Goal: Transaction & Acquisition: Obtain resource

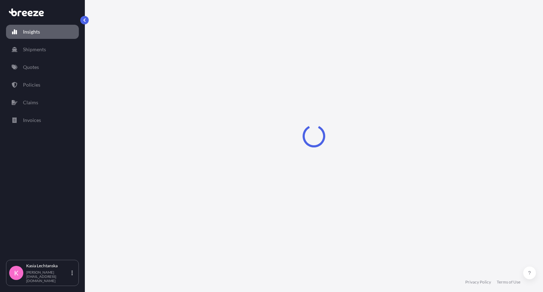
select select "2025"
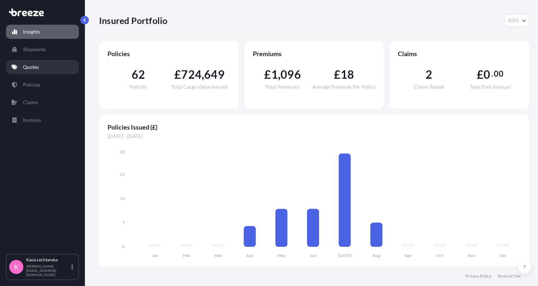
click at [37, 66] on p "Quotes" at bounding box center [31, 67] width 16 height 7
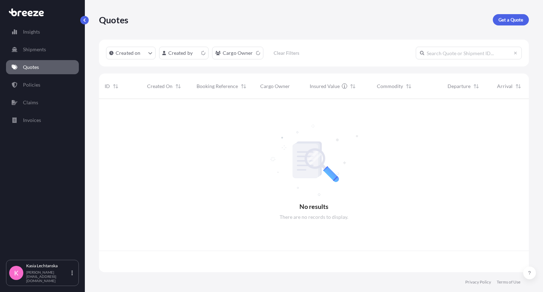
scroll to position [171, 424]
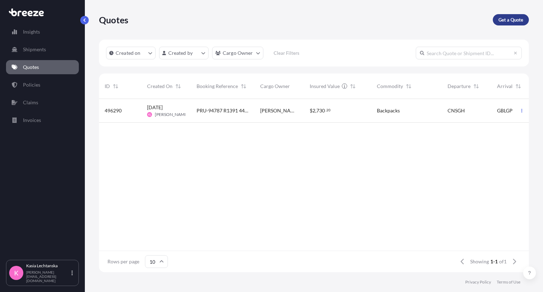
click at [515, 17] on p "Get a Quote" at bounding box center [510, 19] width 25 height 7
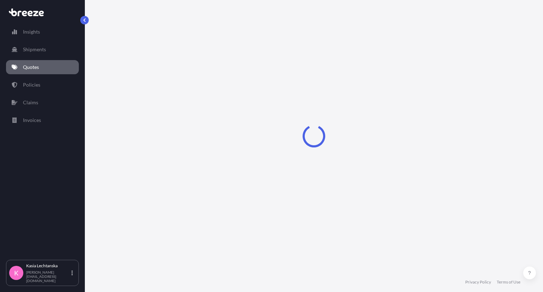
select select "Sea"
select select "1"
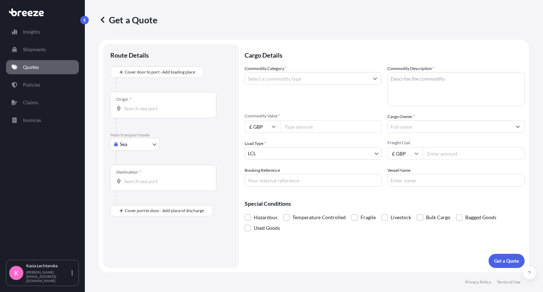
click at [163, 111] on input "Origin *" at bounding box center [165, 108] width 83 height 7
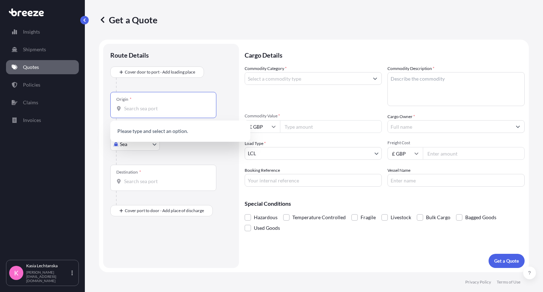
type input "s"
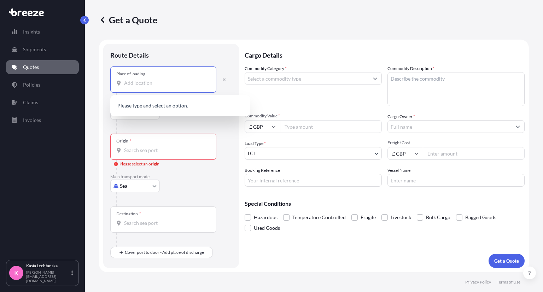
click at [177, 85] on input "Place of loading" at bounding box center [165, 83] width 83 height 7
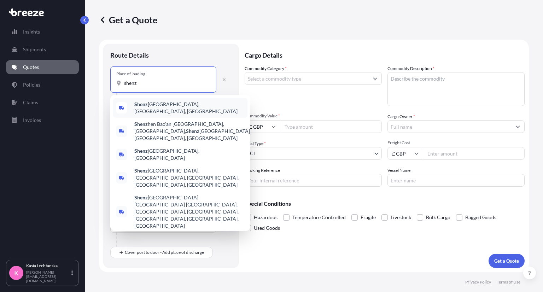
click at [181, 105] on span "Shenz hen, [GEOGRAPHIC_DATA], [GEOGRAPHIC_DATA]" at bounding box center [189, 108] width 110 height 14
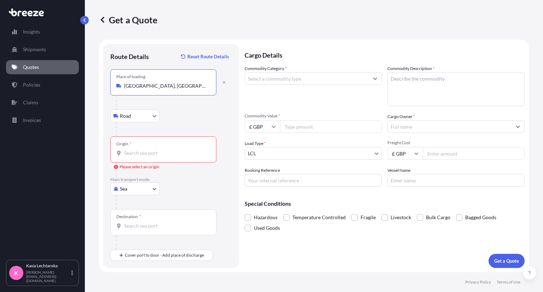
type input "[GEOGRAPHIC_DATA], [GEOGRAPHIC_DATA], [GEOGRAPHIC_DATA]"
click at [147, 152] on input "Origin * Please select an origin" at bounding box center [165, 153] width 83 height 7
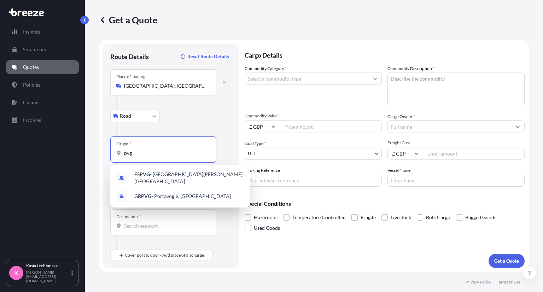
type input "pvg"
click at [201, 118] on div "Road Road Rail" at bounding box center [171, 116] width 122 height 13
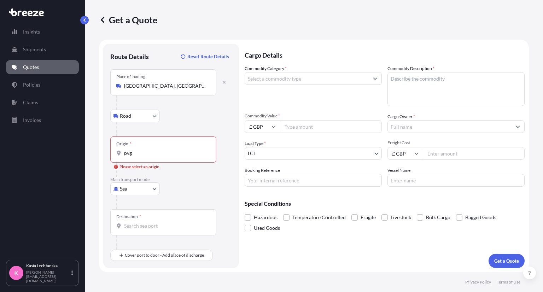
click at [131, 188] on body "0 options available. 2 options available. 0 options available. 2 options availa…" at bounding box center [271, 146] width 543 height 292
click at [135, 218] on div "Air" at bounding box center [135, 219] width 44 height 13
select select "Air"
drag, startPoint x: 150, startPoint y: 142, endPoint x: 149, endPoint y: 138, distance: 5.0
click at [149, 138] on div "Origin *" at bounding box center [163, 149] width 106 height 26
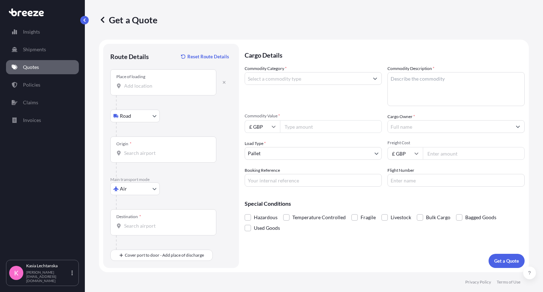
click at [151, 150] on input "Origin *" at bounding box center [165, 153] width 83 height 7
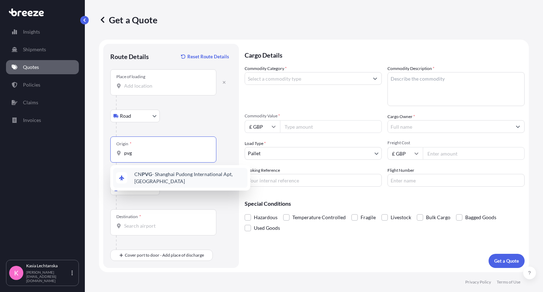
click at [175, 182] on span "CN PVG - Shanghai Pudong International Apt, [GEOGRAPHIC_DATA]" at bounding box center [189, 178] width 110 height 14
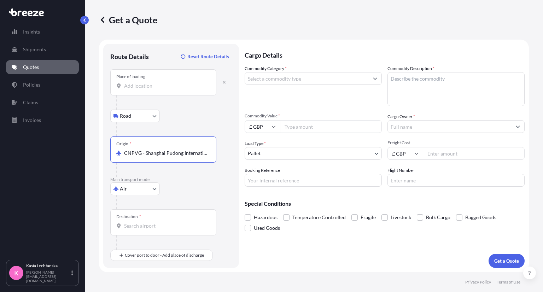
type input "CNPVG - Shanghai Pudong International Apt, [GEOGRAPHIC_DATA]"
click at [146, 226] on input "Destination *" at bounding box center [165, 225] width 83 height 7
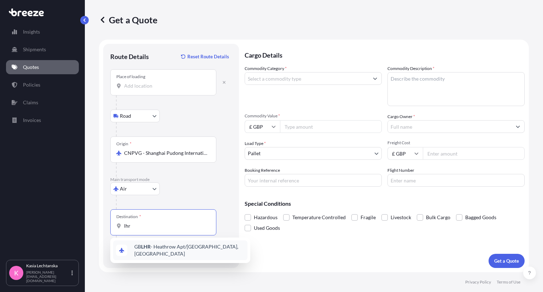
click at [170, 251] on span "GB LHR - Heathrow Apt/[GEOGRAPHIC_DATA], [GEOGRAPHIC_DATA]" at bounding box center [189, 250] width 110 height 14
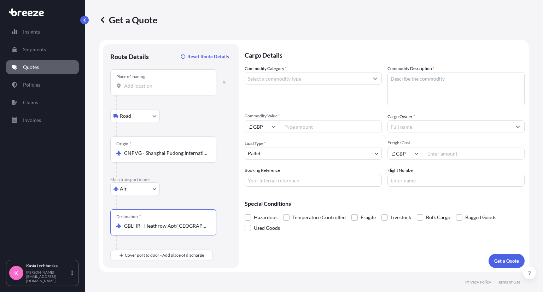
type input "GBLHR - Heathrow Apt/[GEOGRAPHIC_DATA], [GEOGRAPHIC_DATA]"
click at [411, 156] on input "£ GBP" at bounding box center [404, 153] width 35 height 13
click at [407, 204] on div "$ USD" at bounding box center [405, 202] width 30 height 13
type input "$ USD"
click at [449, 154] on input "Freight Cost" at bounding box center [474, 153] width 102 height 13
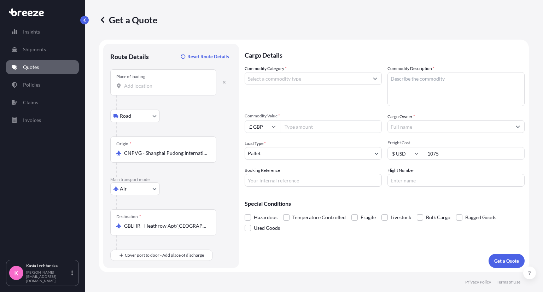
type input "1075"
click at [320, 129] on input "Commodity Value *" at bounding box center [331, 126] width 102 height 13
click at [275, 126] on icon at bounding box center [274, 127] width 4 height 2
click at [265, 179] on div "$ USD" at bounding box center [262, 175] width 30 height 13
type input "$ USD"
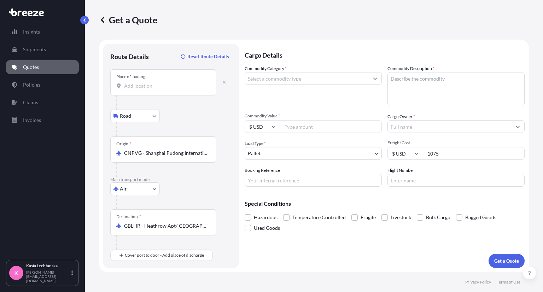
click at [306, 130] on input "Commodity Value *" at bounding box center [331, 126] width 102 height 13
click at [354, 47] on p "Cargo Details" at bounding box center [385, 54] width 280 height 21
drag, startPoint x: 302, startPoint y: 128, endPoint x: 275, endPoint y: 122, distance: 26.7
click at [276, 123] on div "$ USD 1080" at bounding box center [313, 126] width 137 height 13
type input "180"
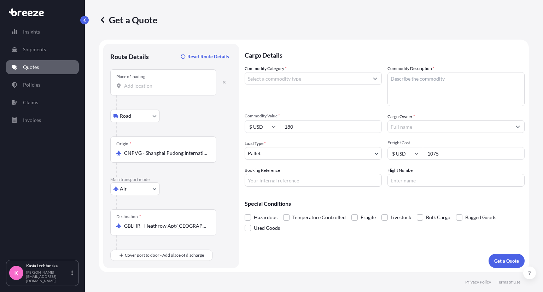
click at [291, 105] on div "Commodity Category *" at bounding box center [313, 85] width 137 height 41
click at [154, 90] on div "Place of loading" at bounding box center [163, 82] width 106 height 26
click at [154, 89] on input "Place of loading" at bounding box center [165, 85] width 83 height 7
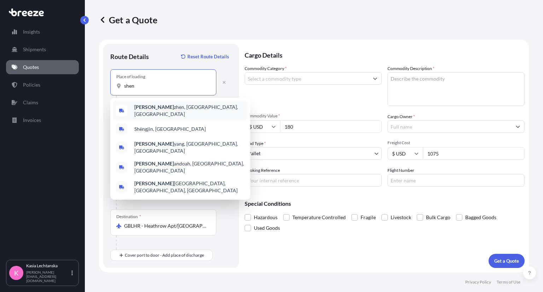
click at [154, 108] on span "[PERSON_NAME], [GEOGRAPHIC_DATA], [GEOGRAPHIC_DATA]" at bounding box center [189, 111] width 110 height 14
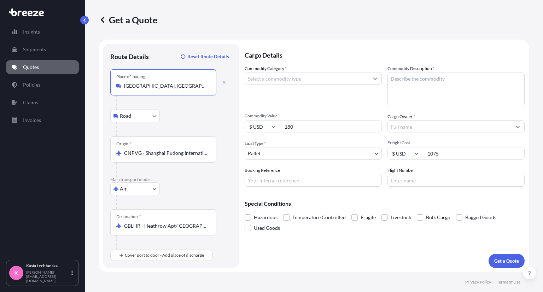
type input "[GEOGRAPHIC_DATA], [GEOGRAPHIC_DATA], [GEOGRAPHIC_DATA]"
click at [287, 181] on input "Booking Reference" at bounding box center [313, 180] width 137 height 13
type input "PRU94777 R1375 44-16011"
click at [267, 126] on input "$ USD" at bounding box center [262, 126] width 35 height 13
click at [264, 162] on div "£ GBP" at bounding box center [262, 160] width 30 height 13
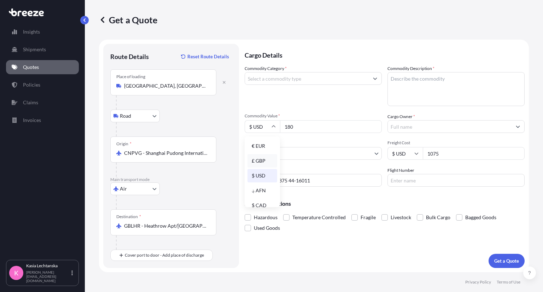
type input "£ GBP"
click at [324, 80] on input "Commodity Category *" at bounding box center [307, 78] width 124 height 13
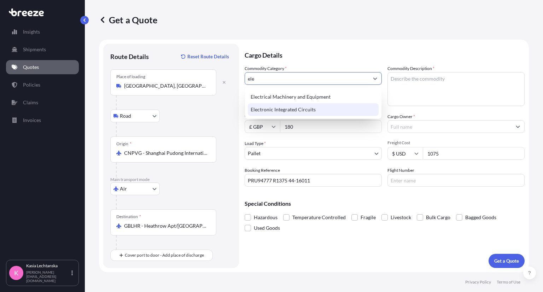
click at [297, 109] on div "Electronic Integrated Circuits" at bounding box center [313, 109] width 131 height 13
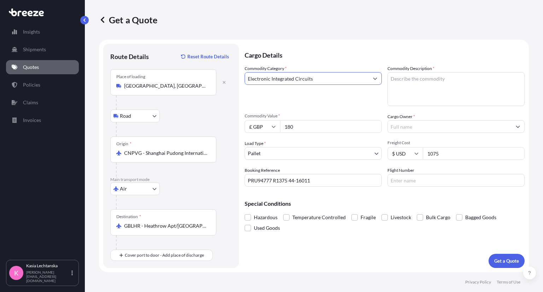
type input "Electronic Integrated Circuits"
click at [452, 85] on textarea "Commodity Description *" at bounding box center [455, 89] width 137 height 34
paste textarea "camera lens sample images"
type textarea "camera lens sample images - helios model samples"
click at [451, 203] on p "Special Conditions" at bounding box center [385, 204] width 280 height 6
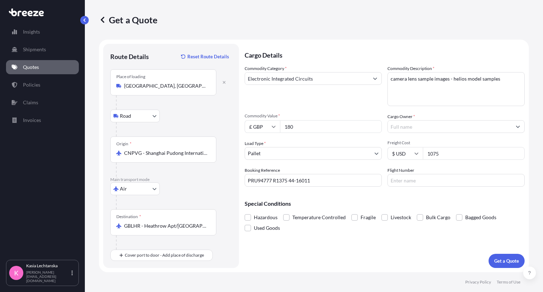
click at [342, 78] on input "Electronic Integrated Circuits" at bounding box center [307, 78] width 124 height 13
drag, startPoint x: 342, startPoint y: 78, endPoint x: 221, endPoint y: 77, distance: 121.3
click at [221, 77] on form "Route Details Reset Route Details Place of loading [GEOGRAPHIC_DATA], [GEOGRAPH…" at bounding box center [314, 156] width 430 height 233
type input "c"
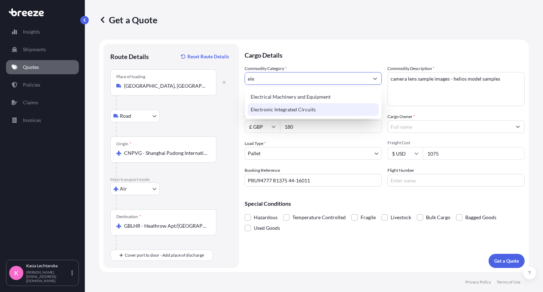
click at [277, 110] on div "Electronic Integrated Circuits" at bounding box center [313, 109] width 131 height 13
type input "Electronic Integrated Circuits"
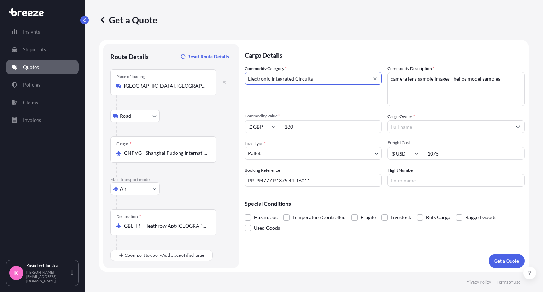
click at [419, 128] on input "Cargo Owner *" at bounding box center [450, 126] width 124 height 13
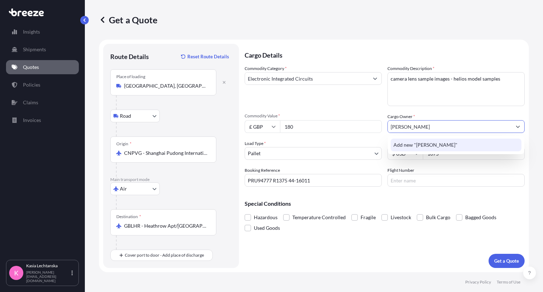
click at [425, 143] on span "Add new "[PERSON_NAME]"" at bounding box center [425, 144] width 64 height 7
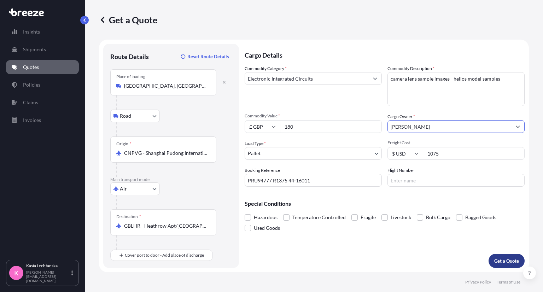
type input "[PERSON_NAME]"
click at [510, 259] on p "Get a Quote" at bounding box center [506, 260] width 25 height 7
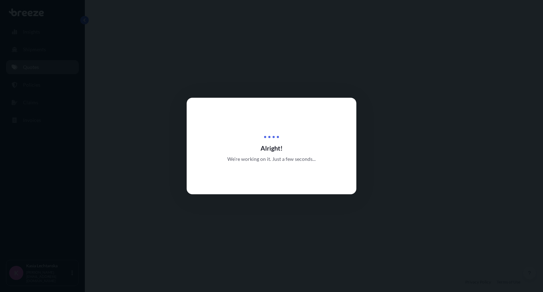
select select "Road"
select select "Air"
select select "1"
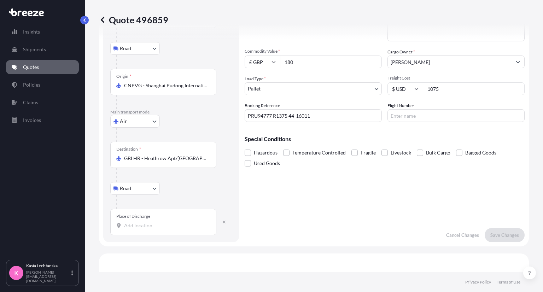
scroll to position [141, 0]
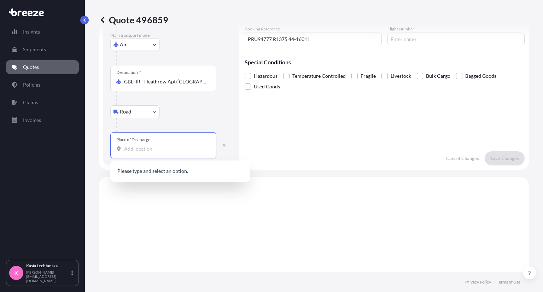
click at [158, 148] on input "Place of Discharge" at bounding box center [165, 148] width 83 height 7
paste input "CM1 3NZ,"
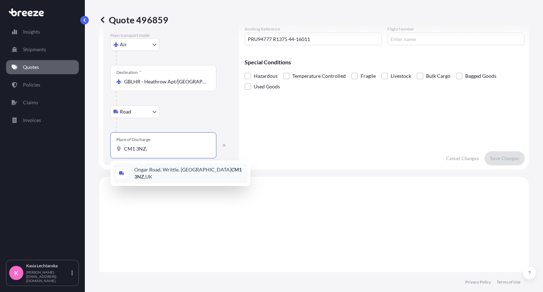
click at [174, 170] on span "[STREET_ADDRESS]" at bounding box center [189, 173] width 110 height 14
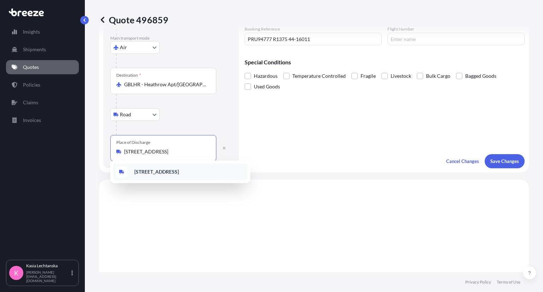
scroll to position [144, 0]
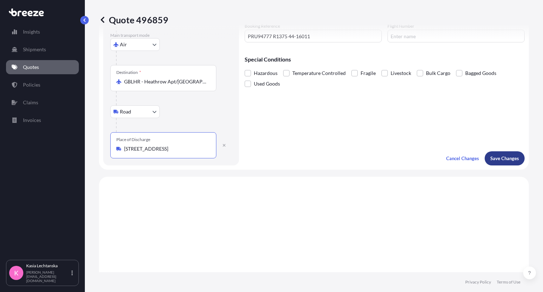
type input "[STREET_ADDRESS]"
click at [507, 157] on p "Save Changes" at bounding box center [504, 158] width 29 height 7
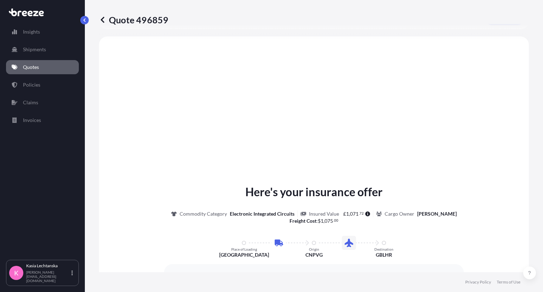
scroll to position [285, 0]
select select "Road"
select select "Air"
select select "Road"
select select "1"
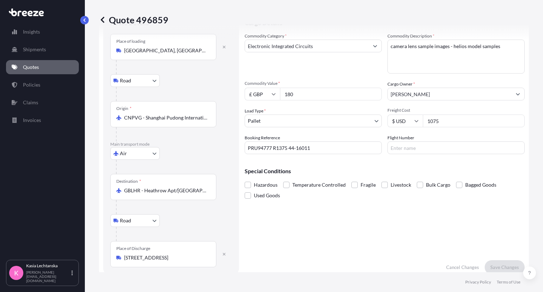
scroll to position [0, 0]
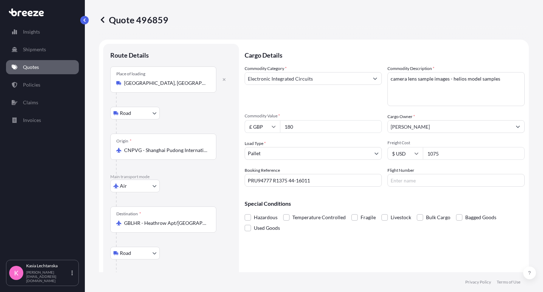
click at [510, 78] on textarea "camera lens sample images - helios model samples" at bounding box center [455, 89] width 137 height 34
click at [463, 78] on textarea "camera lens sample images - helios model samples" at bounding box center [455, 89] width 137 height 34
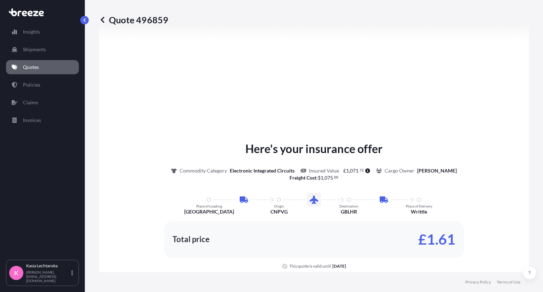
scroll to position [353, 0]
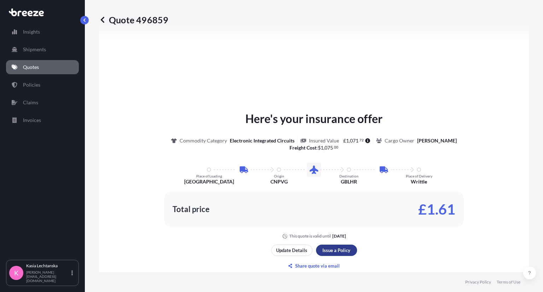
type textarea "camera lens sample images - helios 45 model samples"
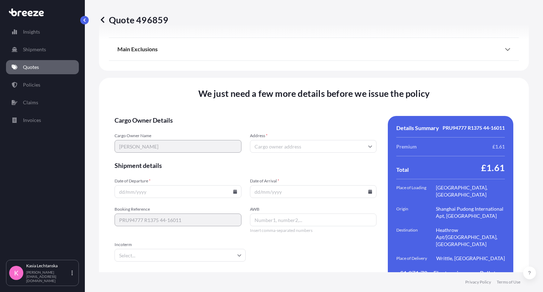
scroll to position [969, 0]
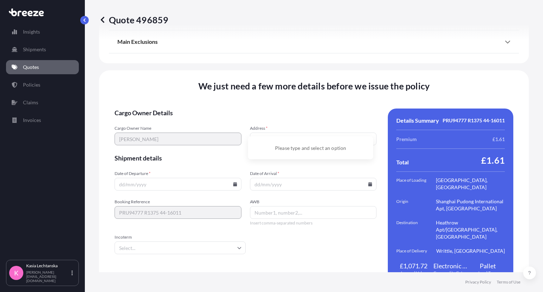
click at [283, 133] on input "Address *" at bounding box center [313, 139] width 127 height 13
type input "C"
paste input "CM1 3NZ,"
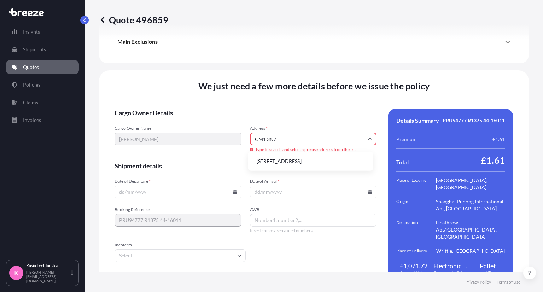
click at [315, 160] on li "[STREET_ADDRESS]" at bounding box center [310, 160] width 119 height 13
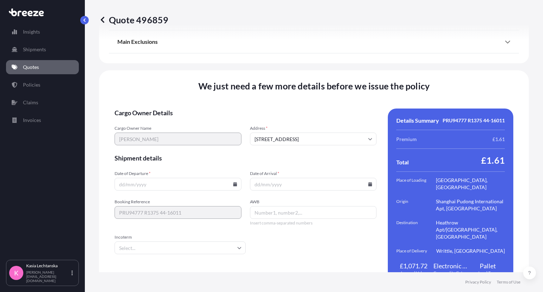
type input "[STREET_ADDRESS]"
click at [144, 178] on input "Date of Departure *" at bounding box center [178, 184] width 127 height 13
click at [233, 182] on icon at bounding box center [235, 184] width 4 height 4
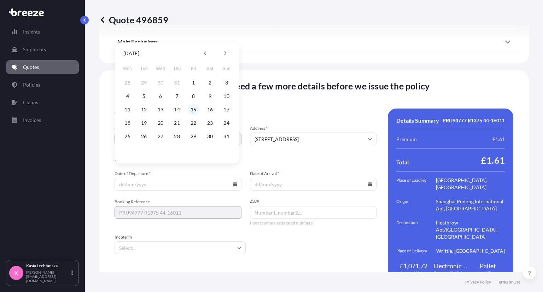
click at [196, 109] on button "15" at bounding box center [193, 109] width 11 height 11
type input "[DATE]"
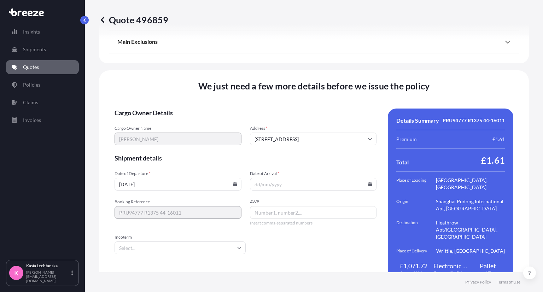
click at [301, 178] on input "Date of Arrival *" at bounding box center [313, 184] width 127 height 13
click at [370, 178] on input "Date of Arrival *" at bounding box center [313, 184] width 127 height 13
click at [368, 182] on icon at bounding box center [370, 184] width 4 height 4
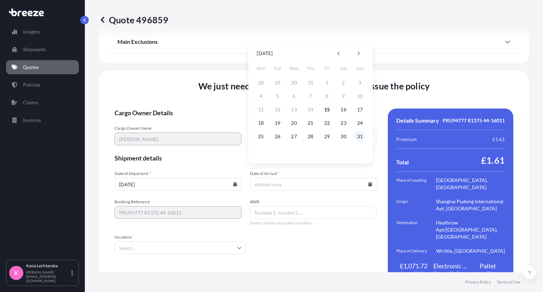
click at [361, 137] on button "31" at bounding box center [359, 136] width 11 height 11
type input "[DATE]"
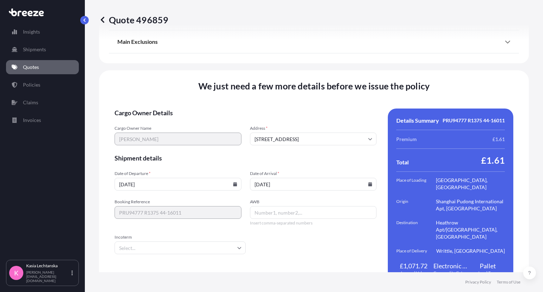
click at [172, 241] on input "Incoterm" at bounding box center [180, 247] width 131 height 13
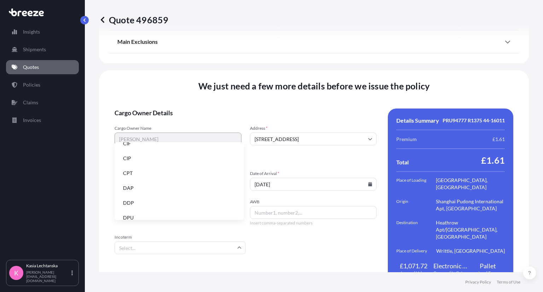
scroll to position [35, 0]
click at [156, 191] on li "DDP" at bounding box center [179, 190] width 124 height 13
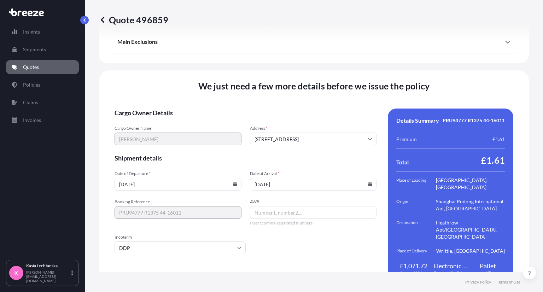
drag, startPoint x: 287, startPoint y: 227, endPoint x: 385, endPoint y: 241, distance: 98.6
click at [292, 229] on form "Cargo Owner Details Cargo Owner Name [PERSON_NAME] Address * [STREET_ADDRESS] S…" at bounding box center [246, 197] width 262 height 176
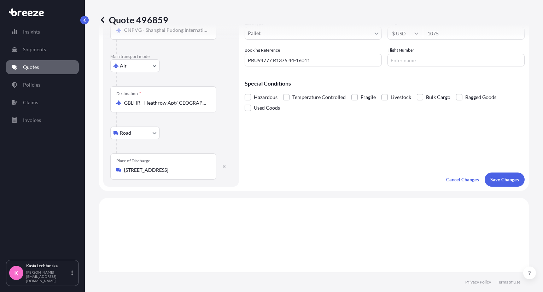
scroll to position [0, 0]
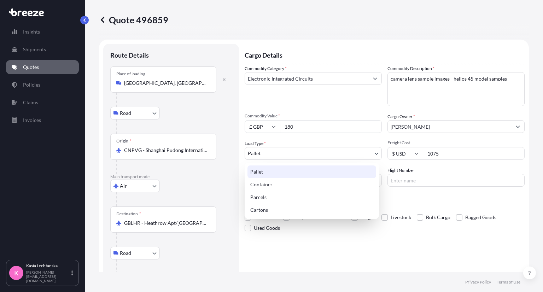
click at [303, 150] on body "Insights Shipments Quotes Policies Claims Invoices K [PERSON_NAME] [PERSON_NAME…" at bounding box center [271, 146] width 543 height 292
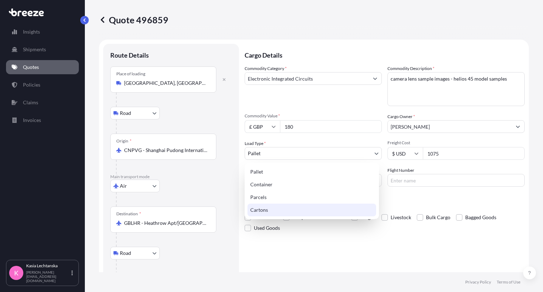
click at [298, 210] on div "Cartons" at bounding box center [311, 210] width 129 height 13
select select "4"
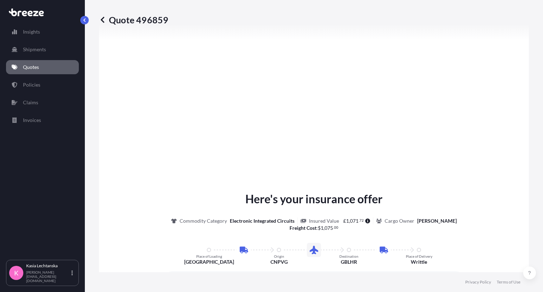
scroll to position [141, 0]
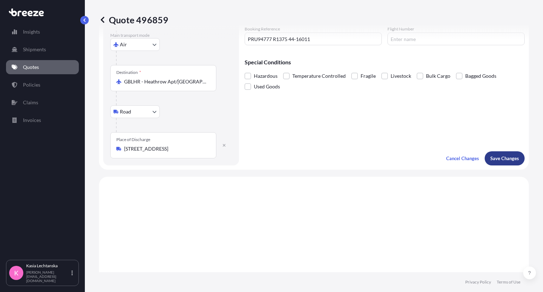
click at [503, 158] on p "Save Changes" at bounding box center [504, 158] width 29 height 7
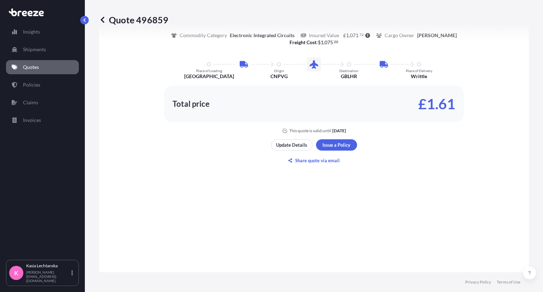
select select "Road"
select select "Air"
select select "Road"
select select "4"
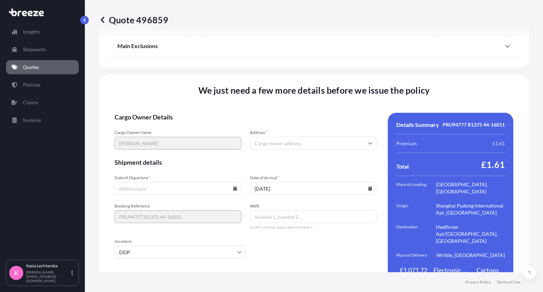
scroll to position [969, 0]
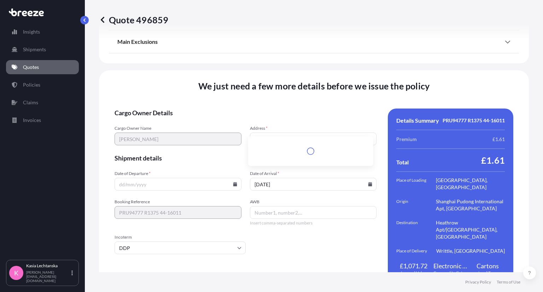
click at [263, 133] on input "Address *" at bounding box center [313, 139] width 127 height 13
paste input "CM1 3NZ,"
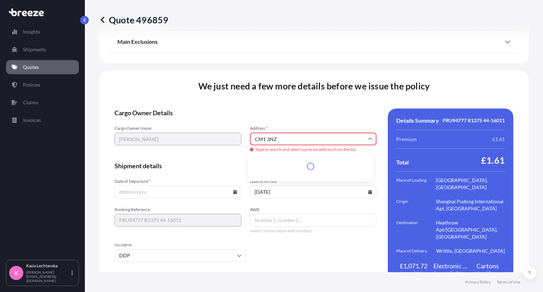
type input "CM1 3NZ"
click at [195, 194] on form "Cargo Owner Details Cargo Owner Name [PERSON_NAME] Address * CM1 3NZ Type to se…" at bounding box center [246, 197] width 262 height 176
click at [196, 191] on input "Date of Departure *" at bounding box center [178, 192] width 127 height 13
click at [228, 189] on input "Date of Departure *" at bounding box center [178, 192] width 127 height 13
click at [233, 190] on icon at bounding box center [235, 192] width 4 height 4
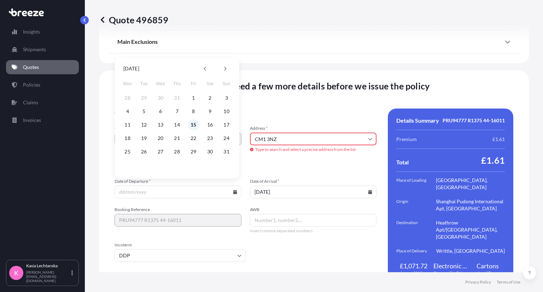
click at [193, 123] on button "15" at bounding box center [193, 124] width 11 height 11
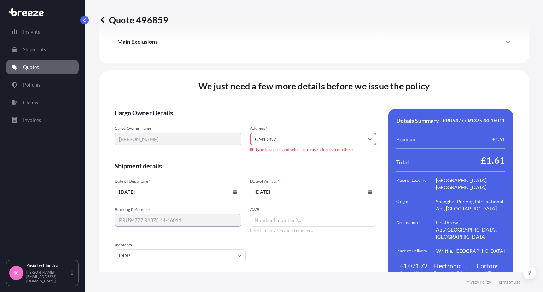
type input "[DATE]"
click at [288, 134] on input "Address *" at bounding box center [313, 139] width 127 height 13
paste input "CM1 3NZ,"
type input "[STREET_ADDRESS]"
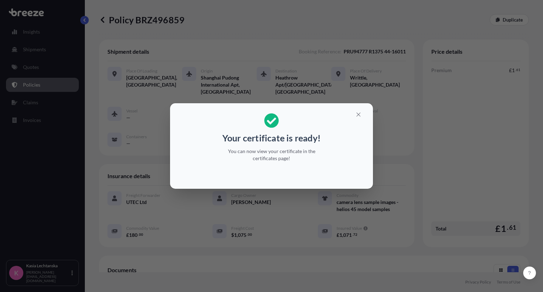
click at [290, 153] on p "You can now view your certificate in the certificates page!" at bounding box center [271, 155] width 109 height 14
click at [358, 113] on icon "button" at bounding box center [358, 114] width 6 height 6
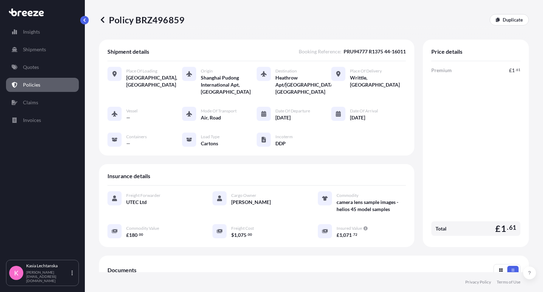
click at [37, 86] on p "Policies" at bounding box center [31, 84] width 17 height 7
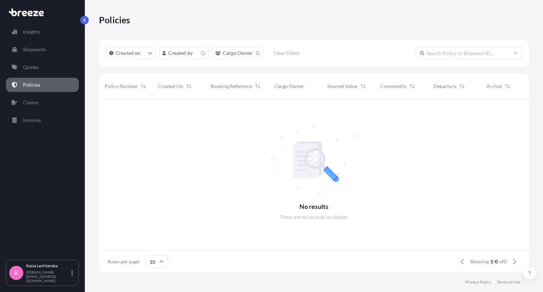
scroll to position [171, 424]
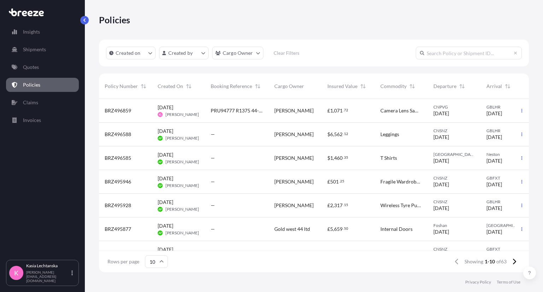
click at [36, 86] on p "Policies" at bounding box center [31, 84] width 17 height 7
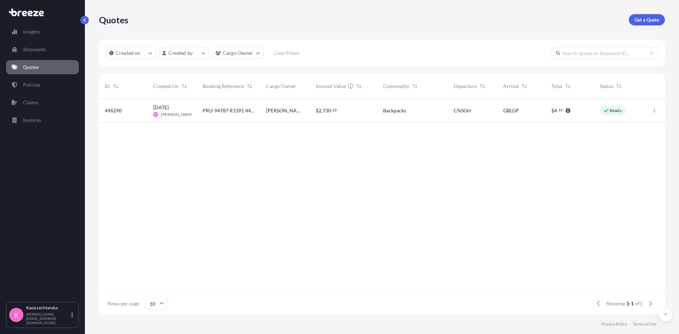
scroll to position [214, 560]
click at [542, 209] on div "496290 [DATE] KL [PERSON_NAME] PRU-94787 R1391 44-16017 [PERSON_NAME] $ 2 , 730…" at bounding box center [382, 196] width 566 height 194
click at [188, 112] on span "[PERSON_NAME]" at bounding box center [178, 115] width 34 height 6
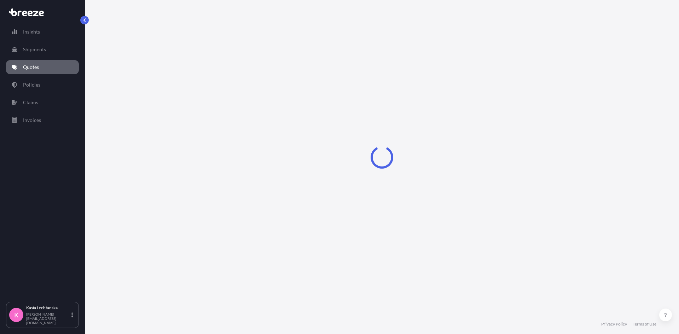
select select "Road"
select select "Sea"
select select "Road"
select select "1"
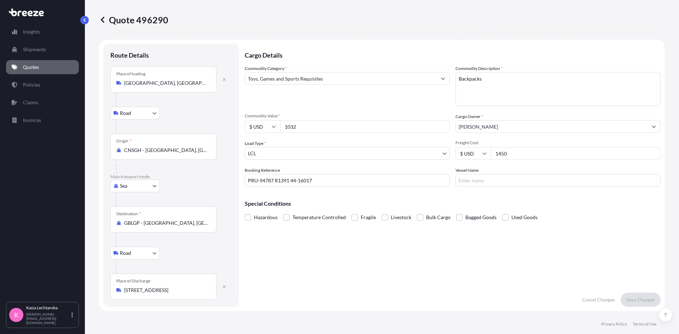
click at [404, 254] on div "Cargo Details Commodity Category * Toys, Games and Sports Requisites Commodity …" at bounding box center [453, 175] width 416 height 263
